Goal: Check status: Verify the current state of an ongoing process or item

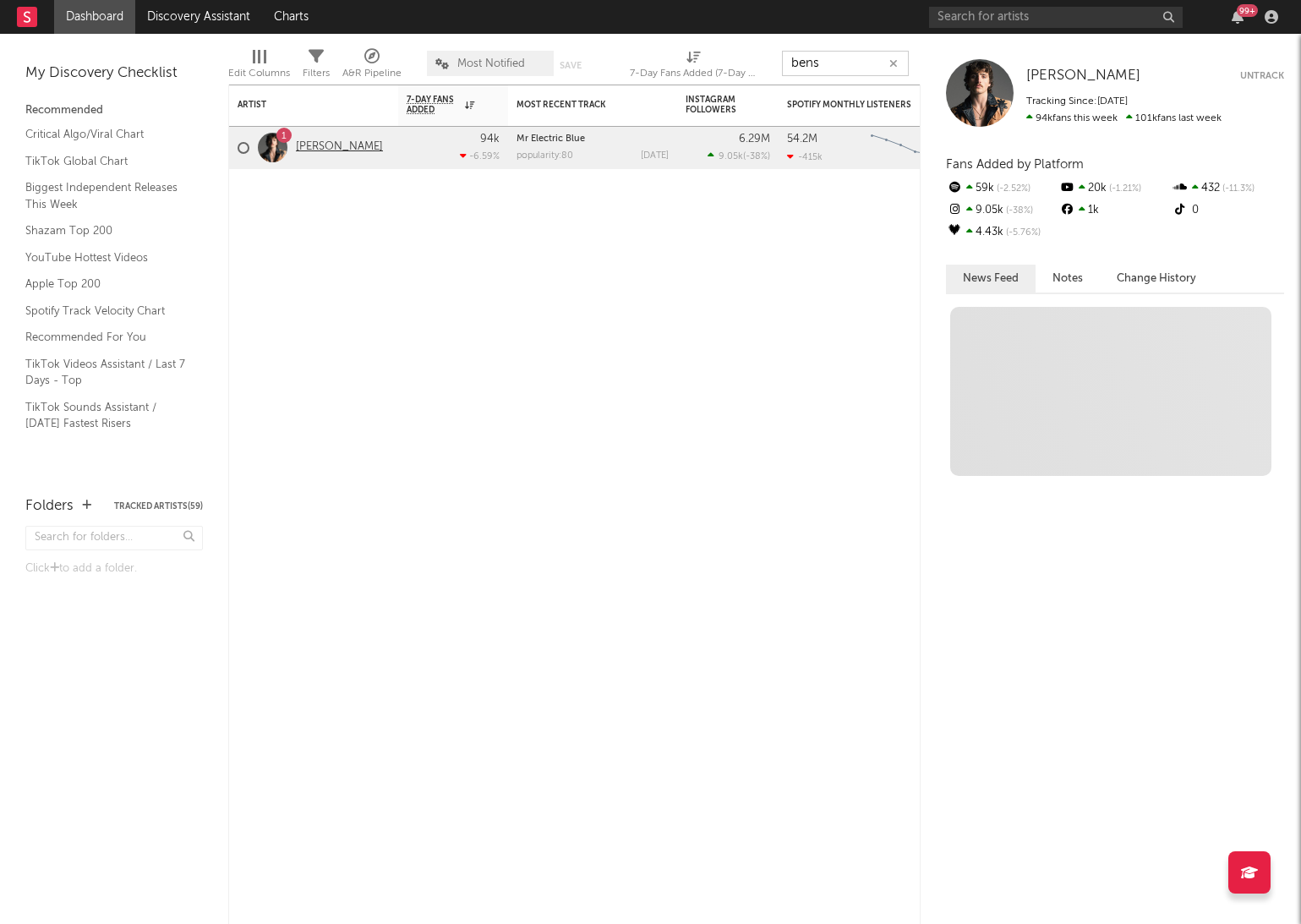
type input "bens"
click at [344, 140] on link "[PERSON_NAME]" at bounding box center [340, 147] width 87 height 15
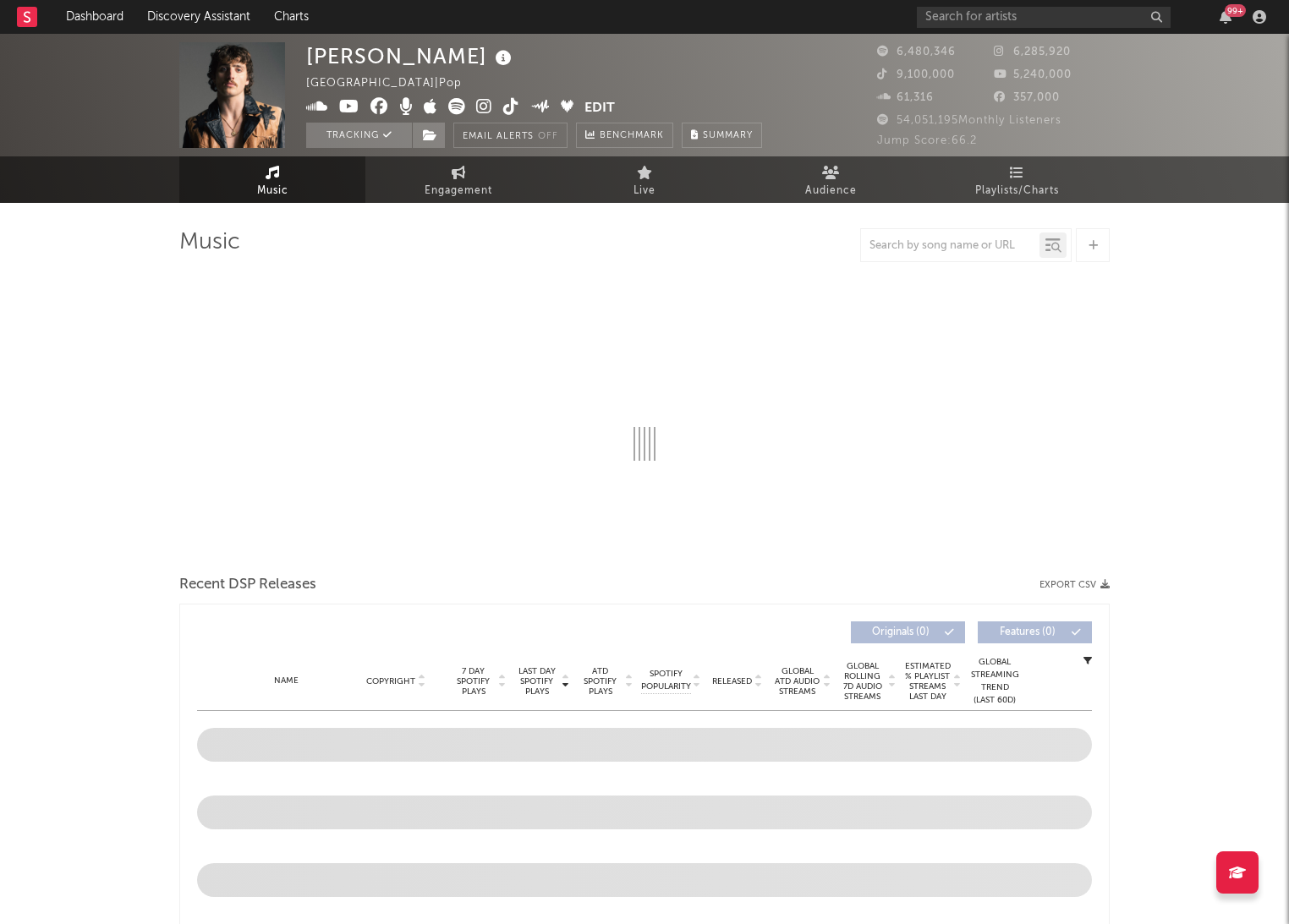
select select "6m"
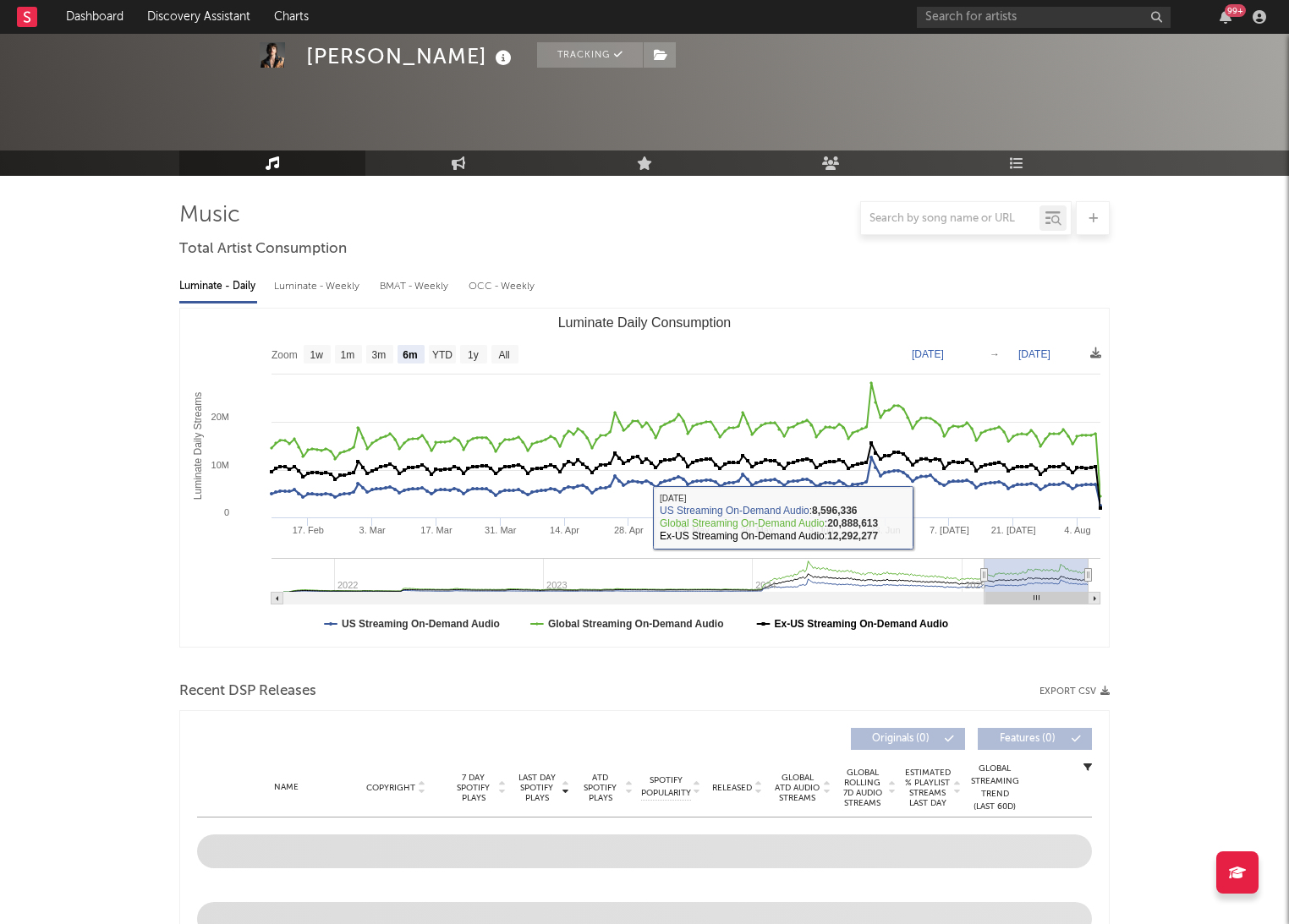
scroll to position [131, 0]
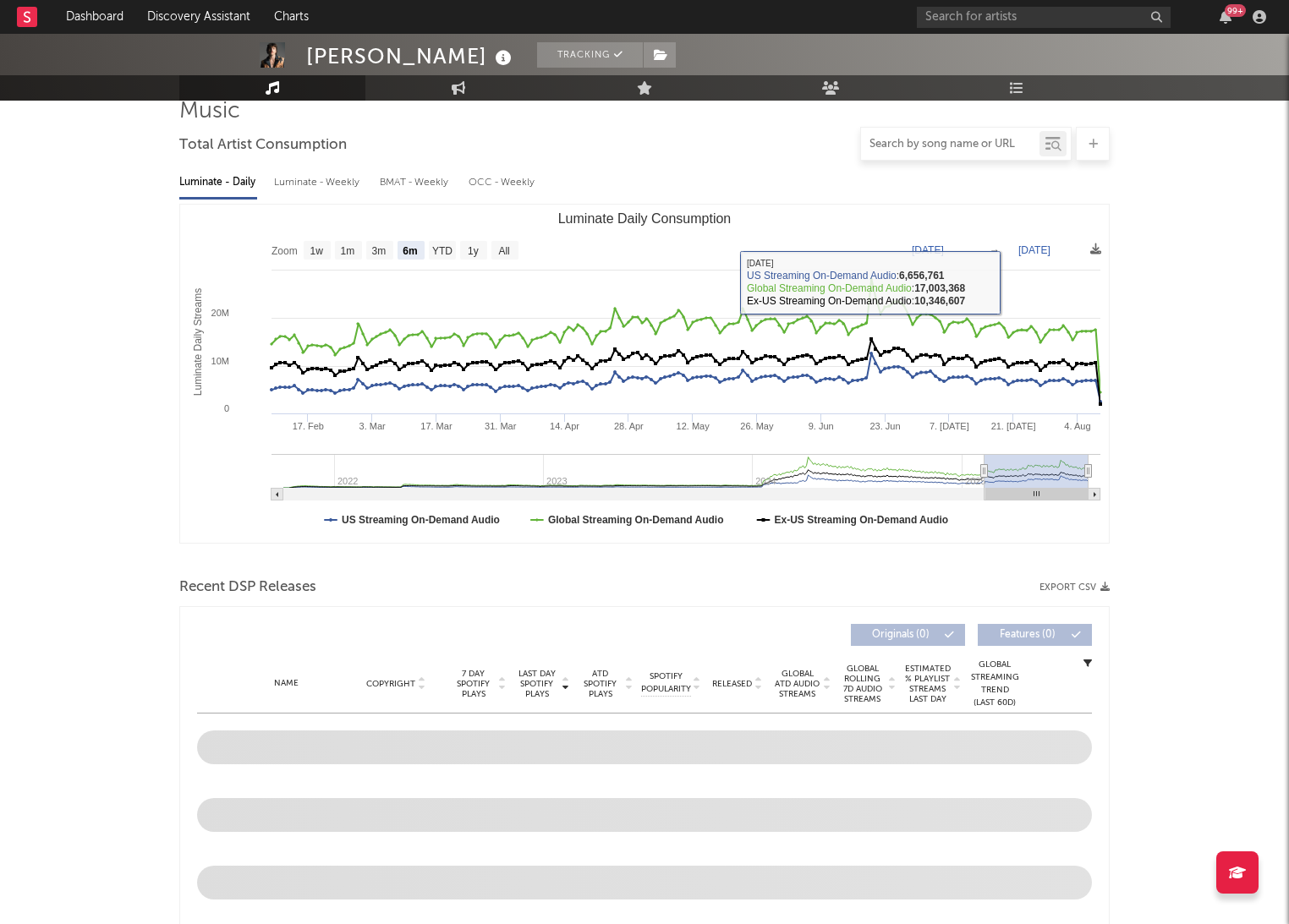
click at [942, 145] on input "text" at bounding box center [950, 145] width 178 height 14
paste input "7525831337120090902"
type input "7525831337120090902"
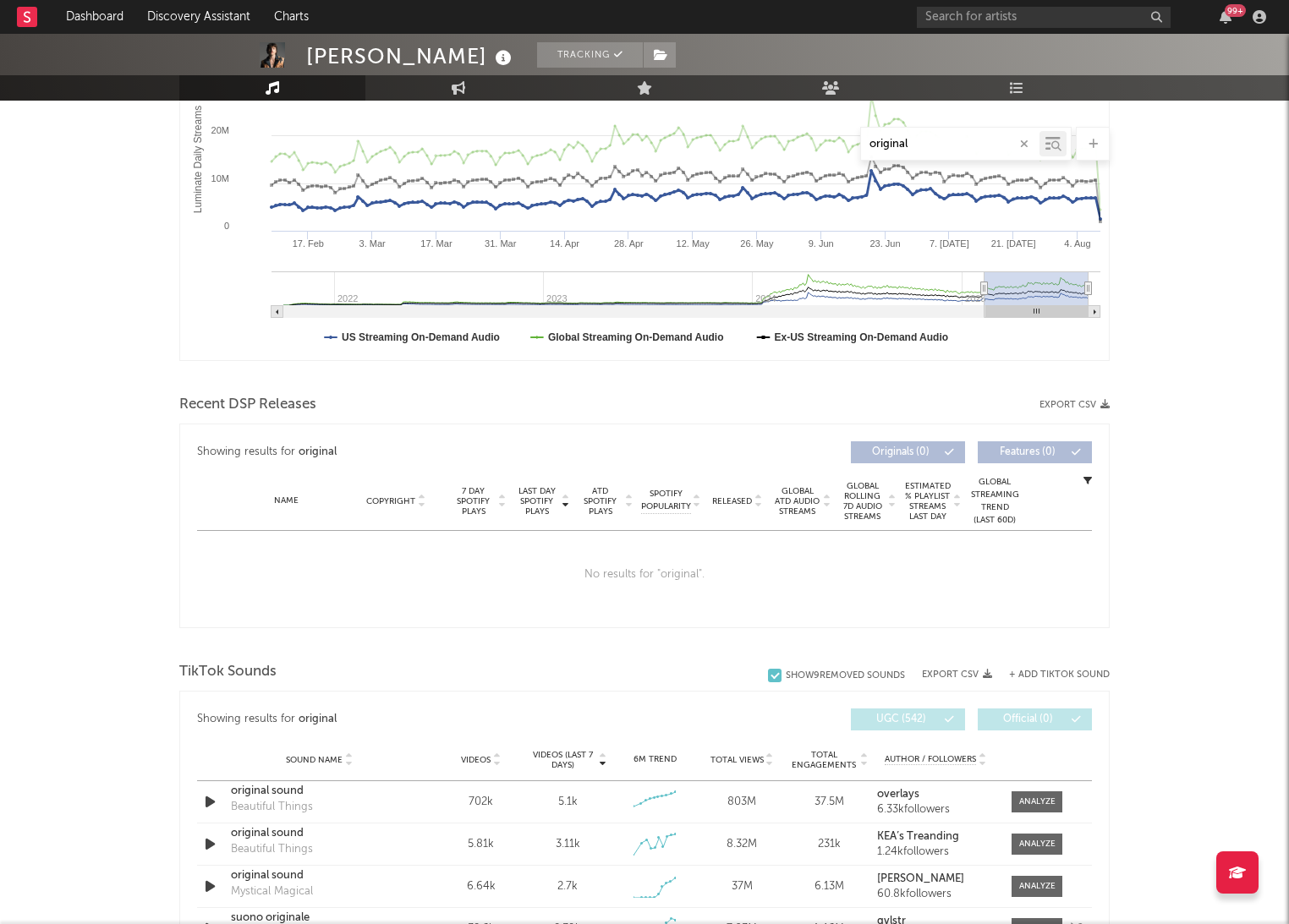
scroll to position [702, 0]
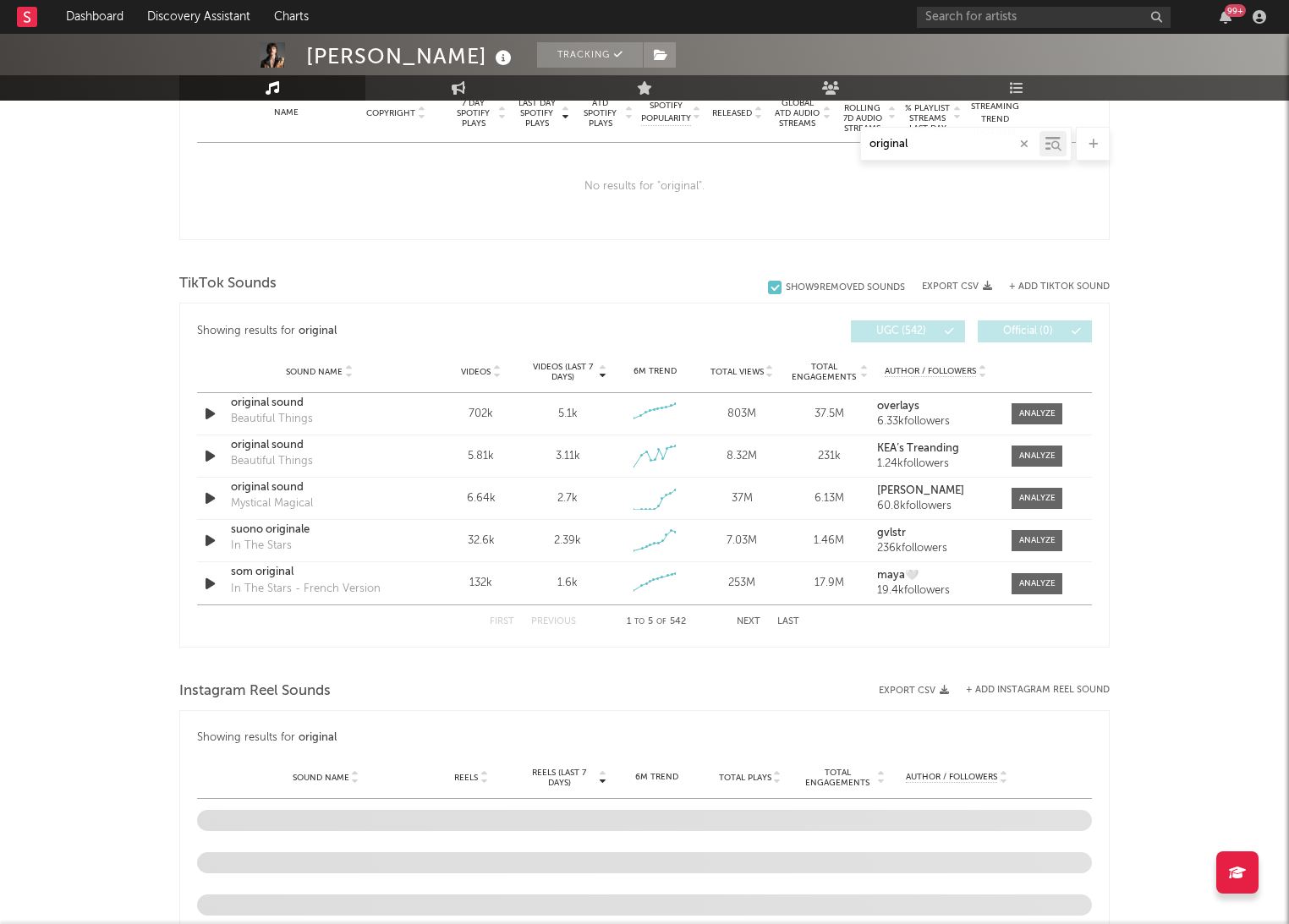
type input "original"
drag, startPoint x: 105, startPoint y: 504, endPoint x: 122, endPoint y: 506, distance: 17.1
click at [105, 504] on div "[PERSON_NAME] Tracking [GEOGRAPHIC_DATA] | Pop Edit Tracking Email Alerts Off B…" at bounding box center [644, 359] width 1289 height 2053
click at [1007, 495] on div at bounding box center [1032, 498] width 59 height 21
click at [1019, 498] on div at bounding box center [1037, 498] width 36 height 13
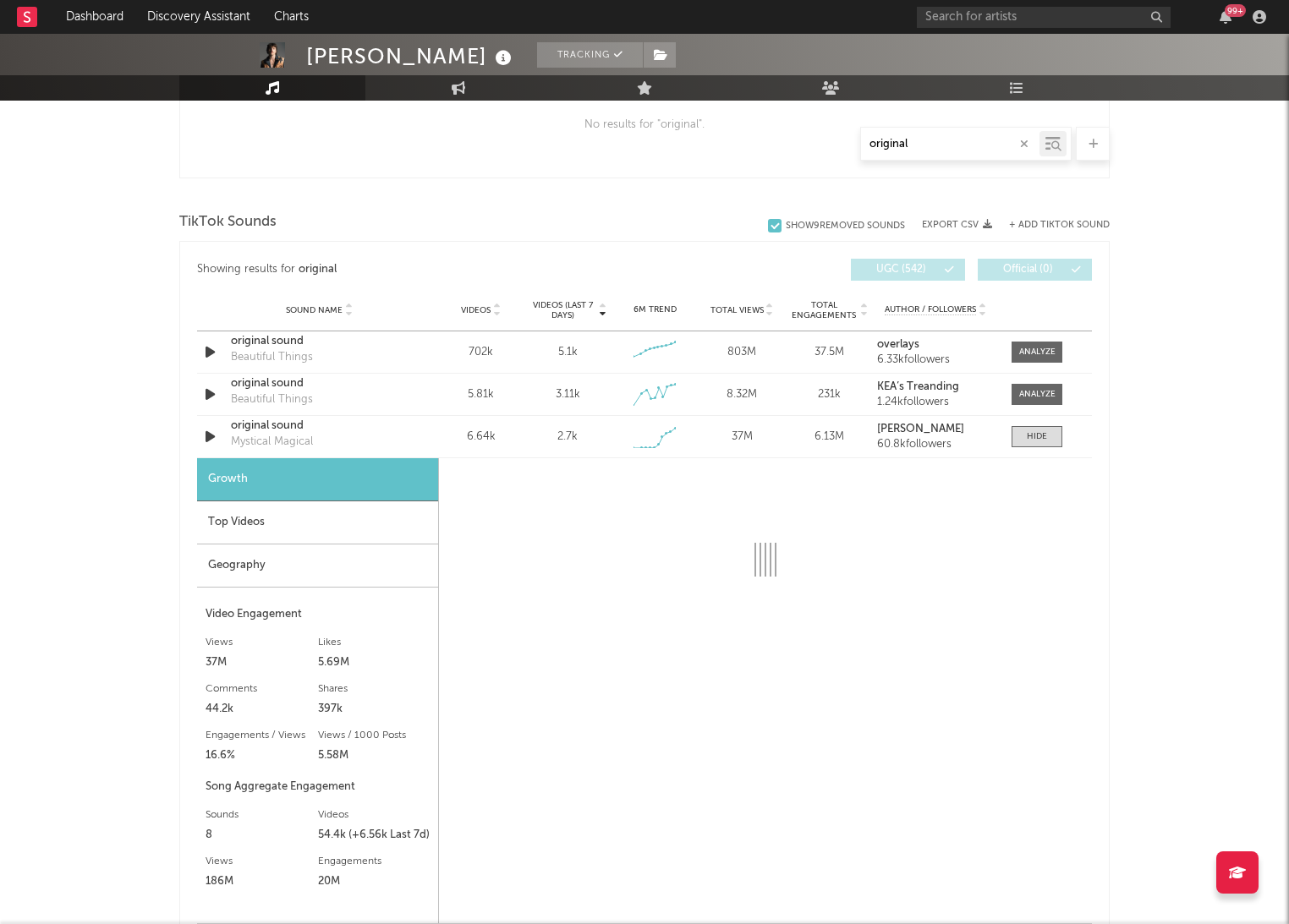
scroll to position [1029, 0]
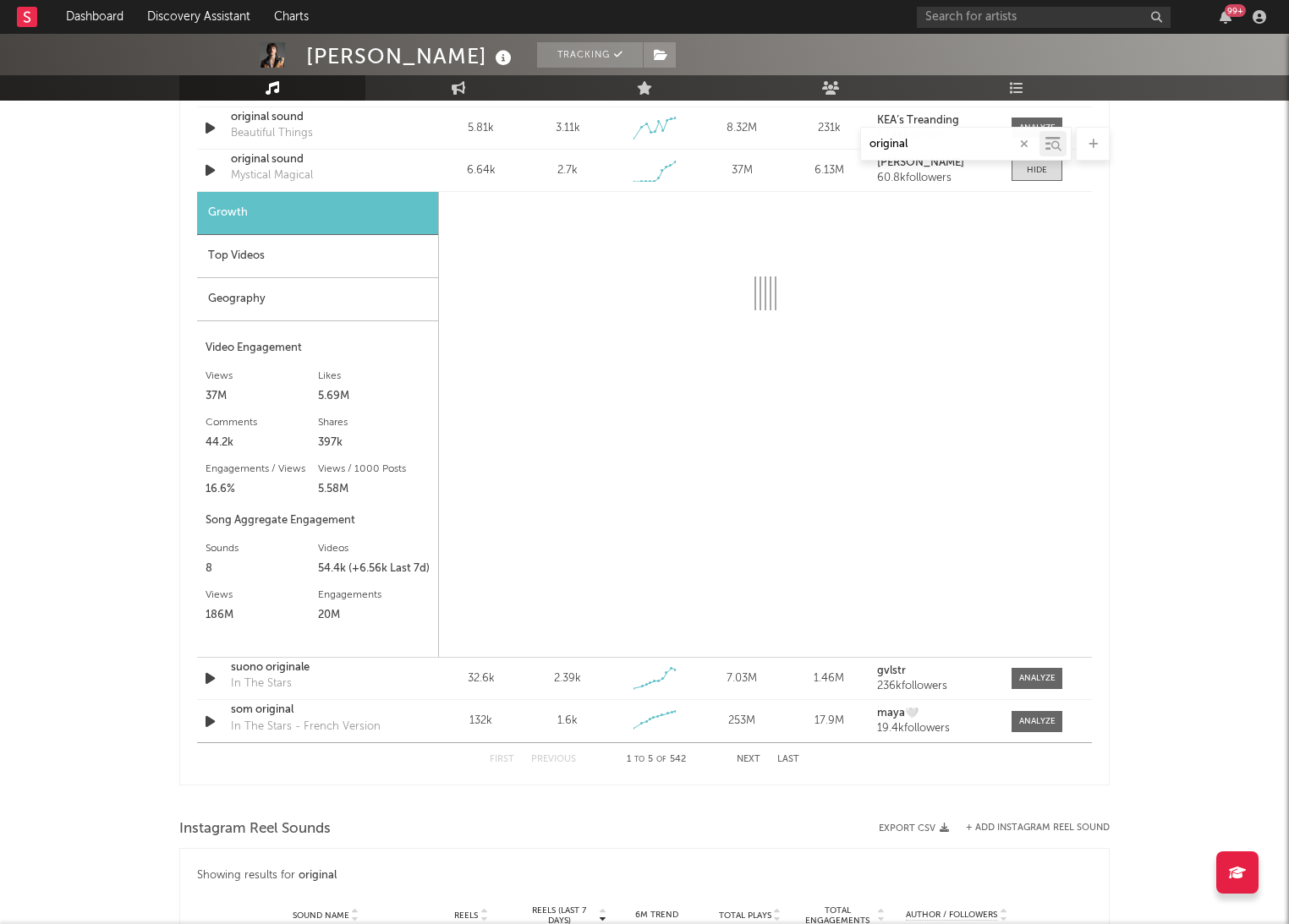
select select "1w"
